Goal: Check status: Check status

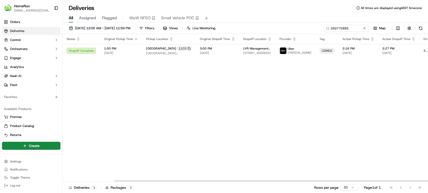
scroll to position [0, 59]
